Goal: Transaction & Acquisition: Purchase product/service

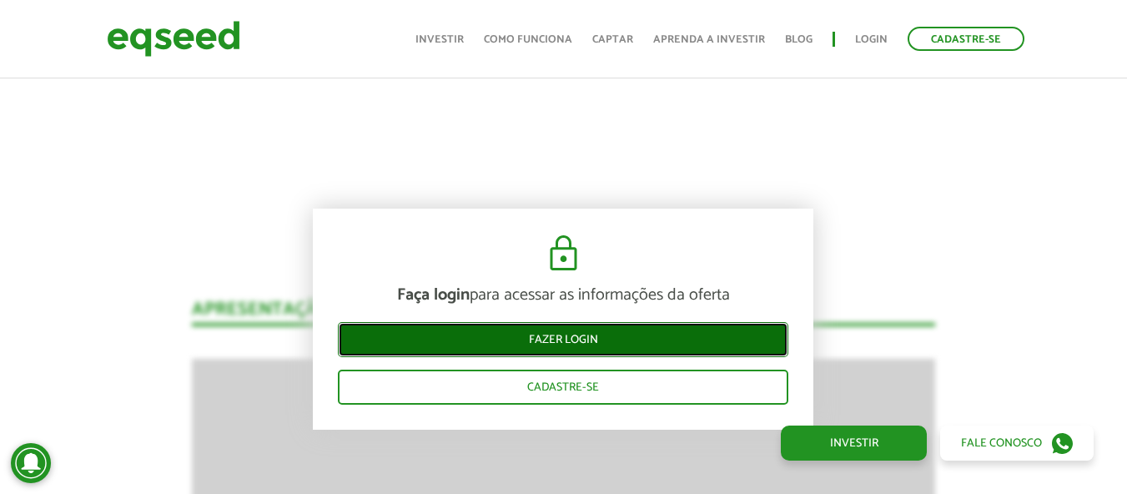
click at [623, 339] on link "Fazer login" at bounding box center [563, 339] width 450 height 35
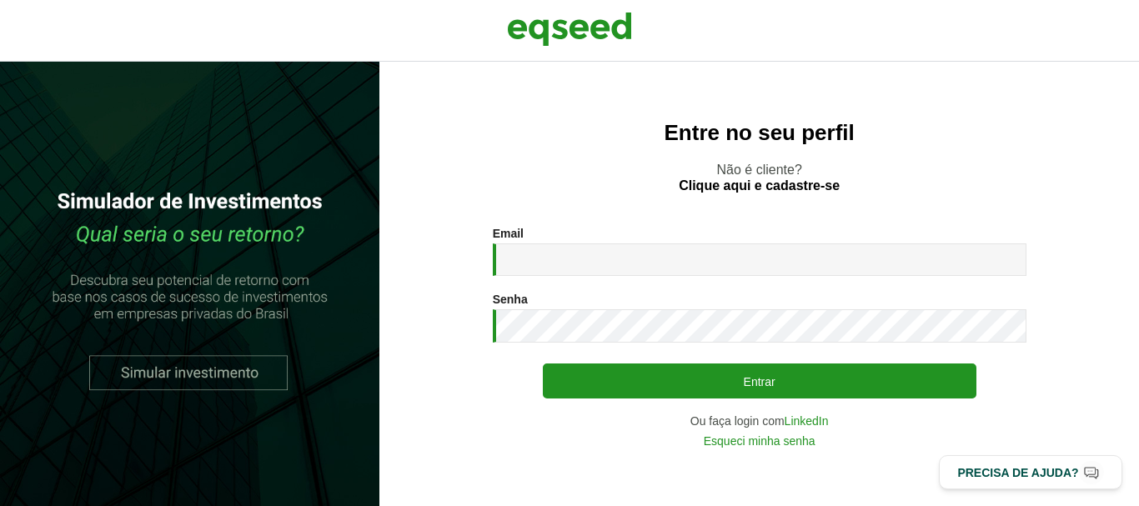
type input "**********"
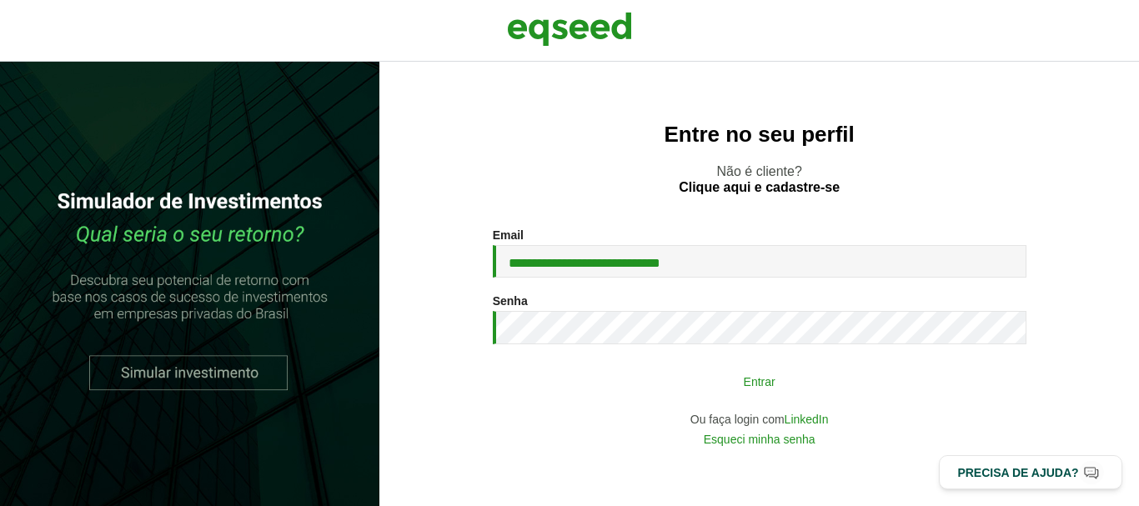
click at [881, 379] on button "Entrar" at bounding box center [760, 381] width 434 height 32
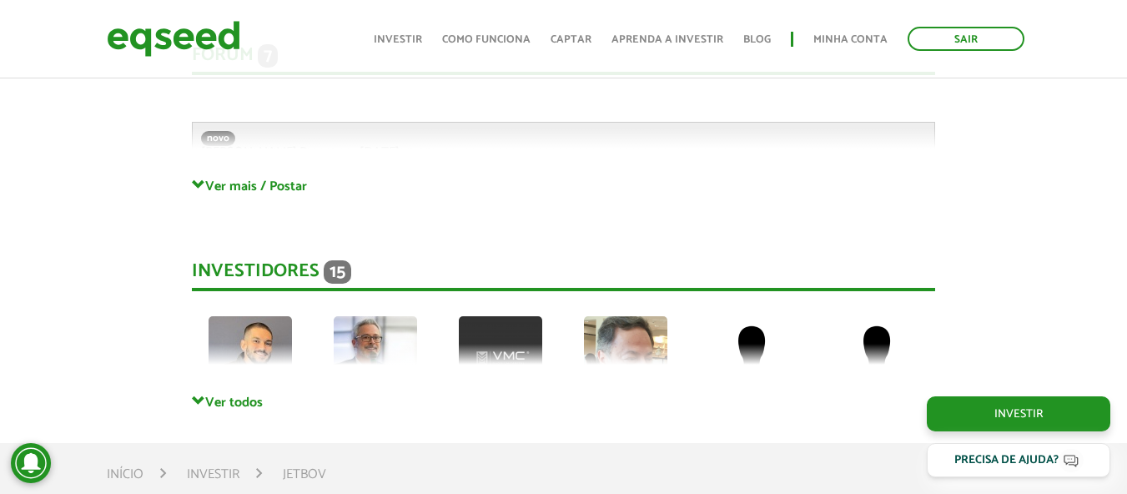
scroll to position [4464, 0]
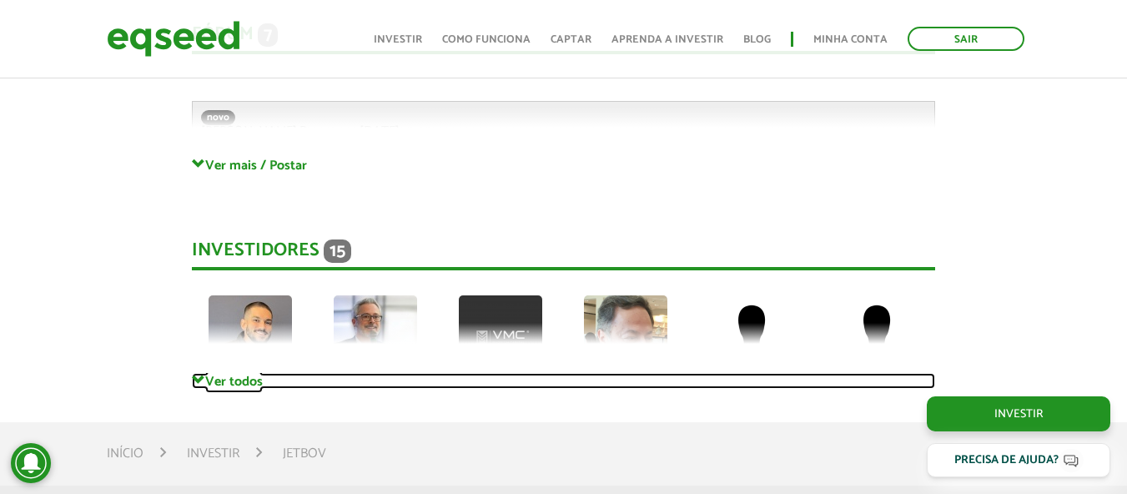
click at [255, 373] on link "Ver todos" at bounding box center [563, 381] width 743 height 16
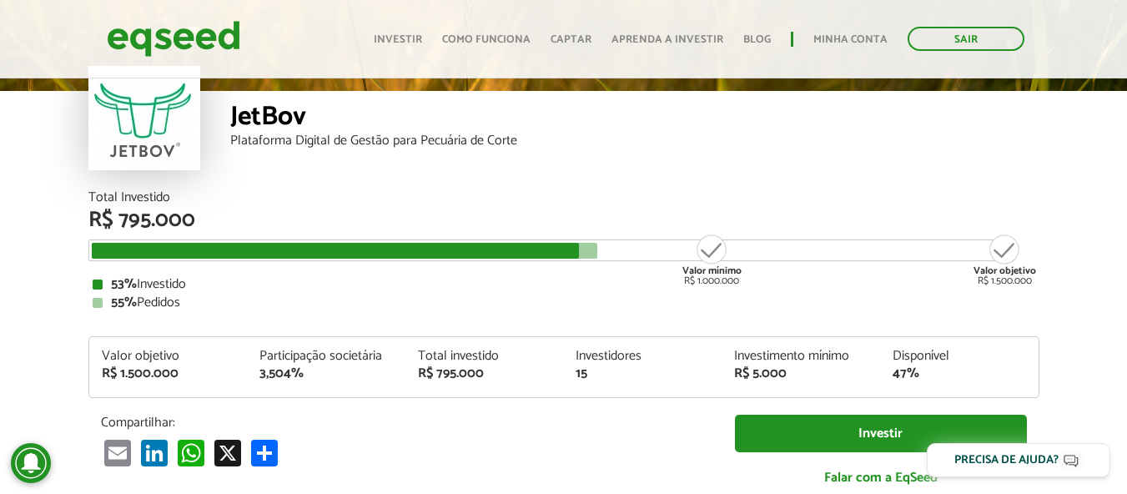
scroll to position [83, 0]
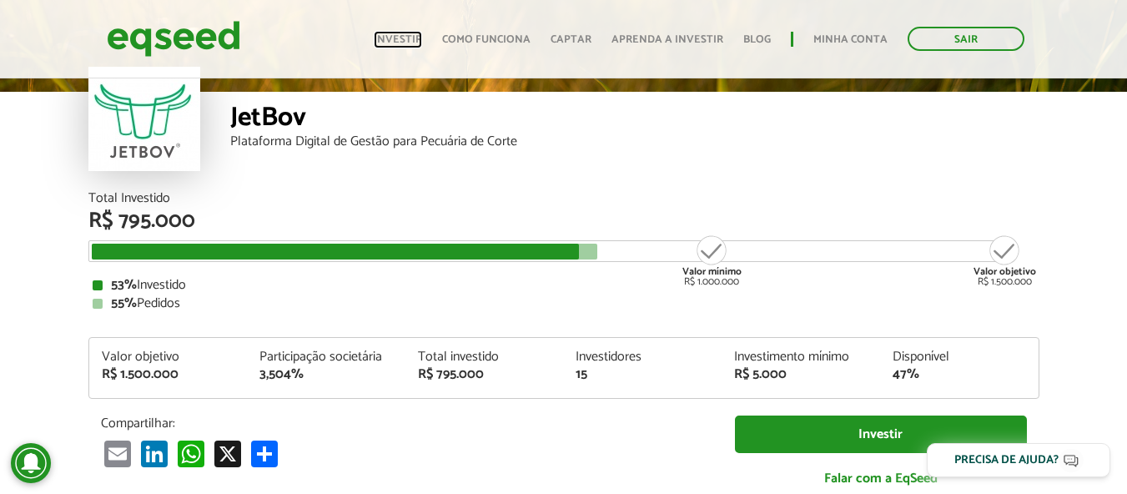
click at [419, 44] on link "Investir" at bounding box center [398, 39] width 48 height 11
